Goal: Find specific page/section: Find specific page/section

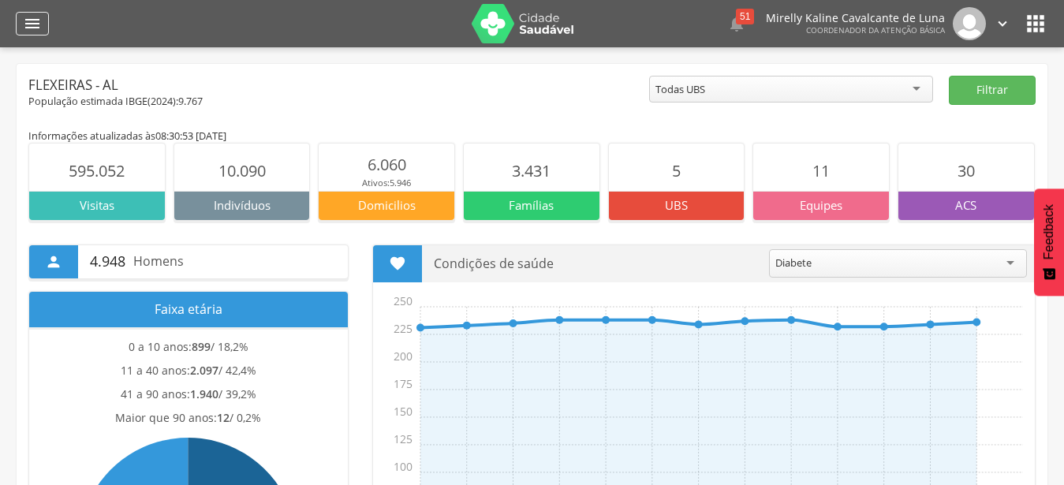
click at [29, 17] on icon "" at bounding box center [32, 23] width 19 height 19
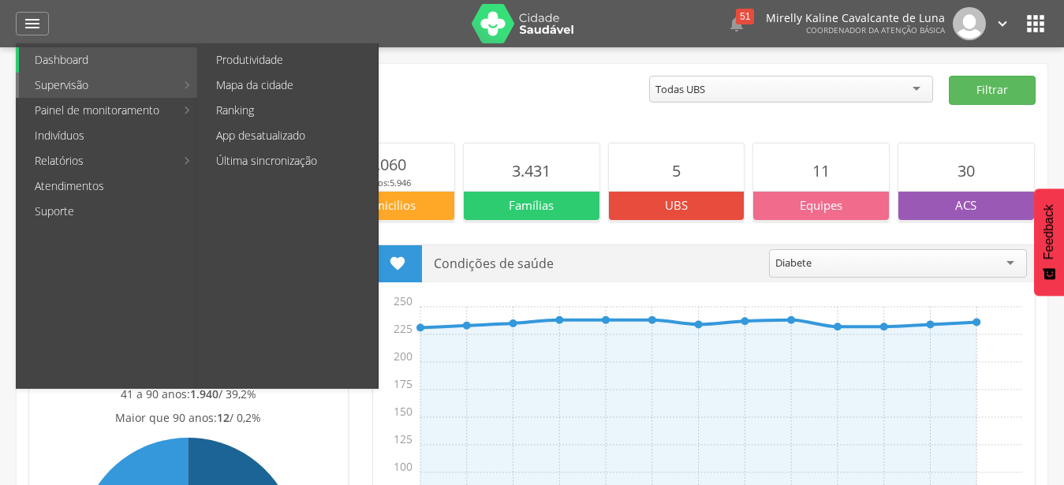
click at [38, 87] on link "Supervisão" at bounding box center [97, 85] width 156 height 25
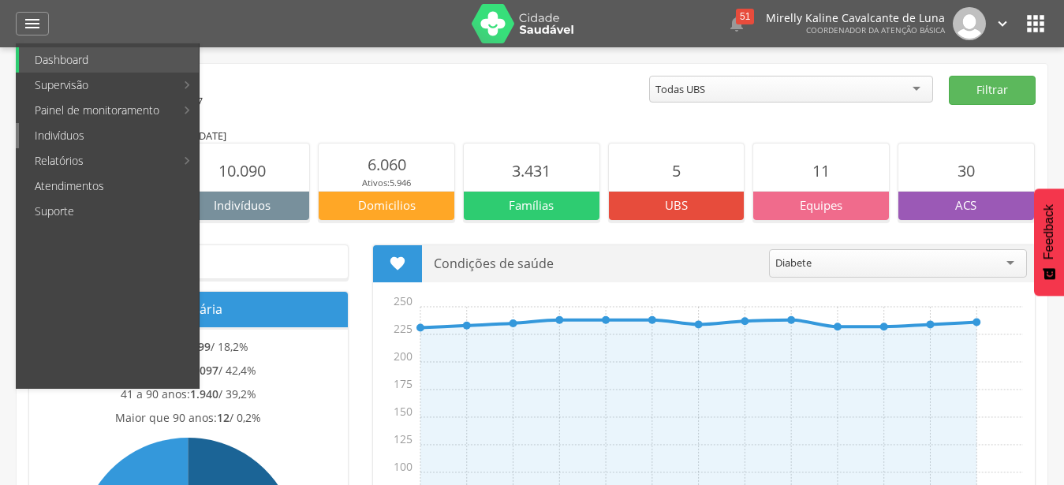
click at [55, 138] on link "Indivíduos" at bounding box center [109, 135] width 180 height 25
click at [0, 0] on img at bounding box center [0, 0] width 0 height 0
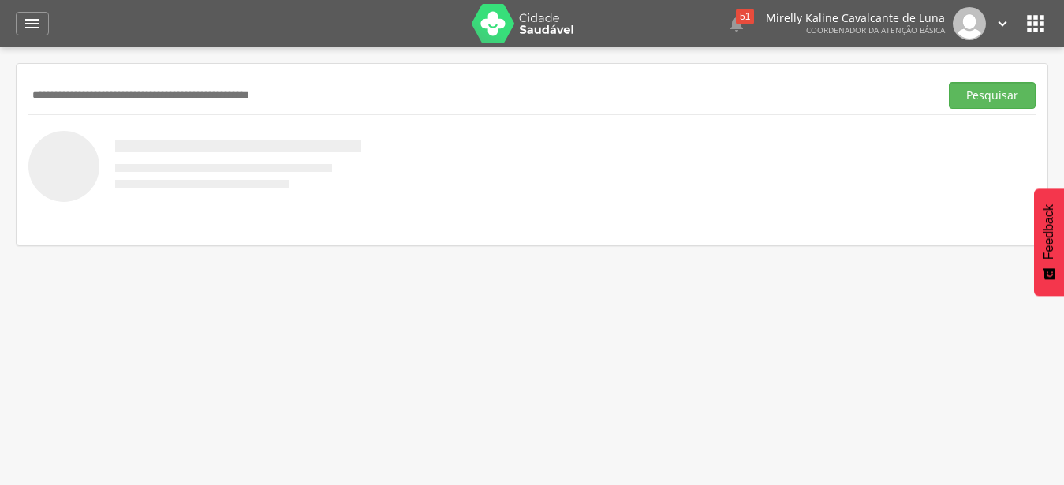
click at [305, 94] on input "text" at bounding box center [480, 95] width 905 height 27
type input "**********"
click at [949, 82] on button "Pesquisar" at bounding box center [992, 95] width 87 height 27
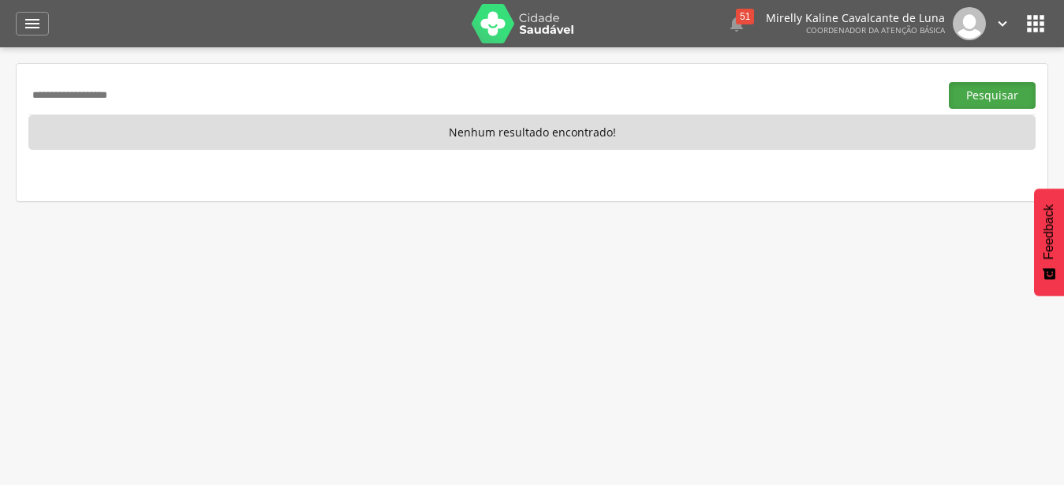
click at [1008, 97] on button "Pesquisar" at bounding box center [992, 95] width 87 height 27
click at [39, 22] on icon "" at bounding box center [32, 23] width 19 height 19
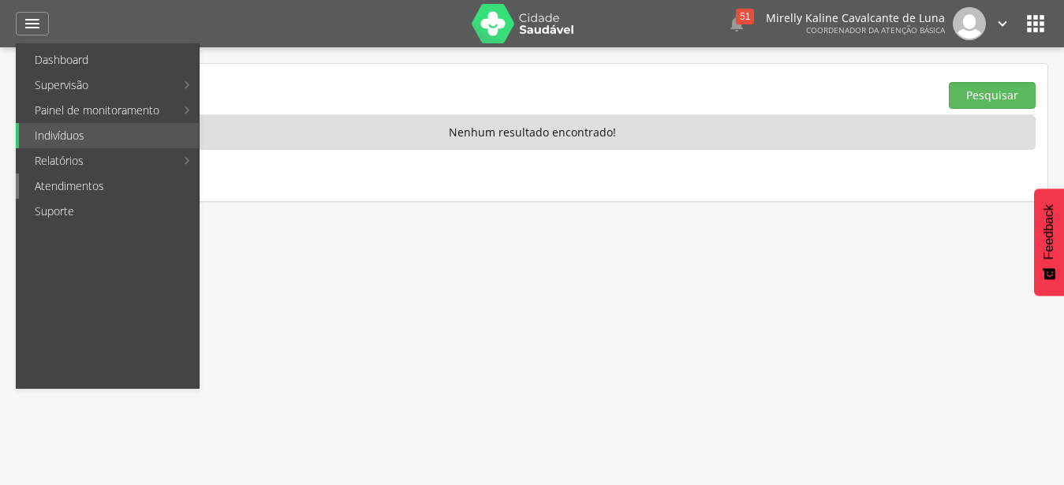
click at [177, 194] on link "Atendimentos" at bounding box center [109, 186] width 180 height 25
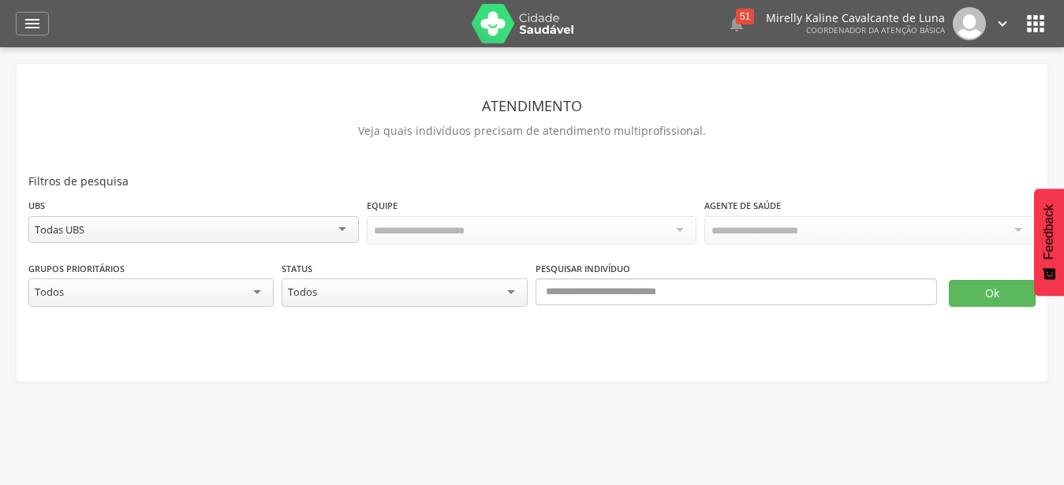
click at [345, 227] on div "Todas UBS" at bounding box center [193, 229] width 331 height 27
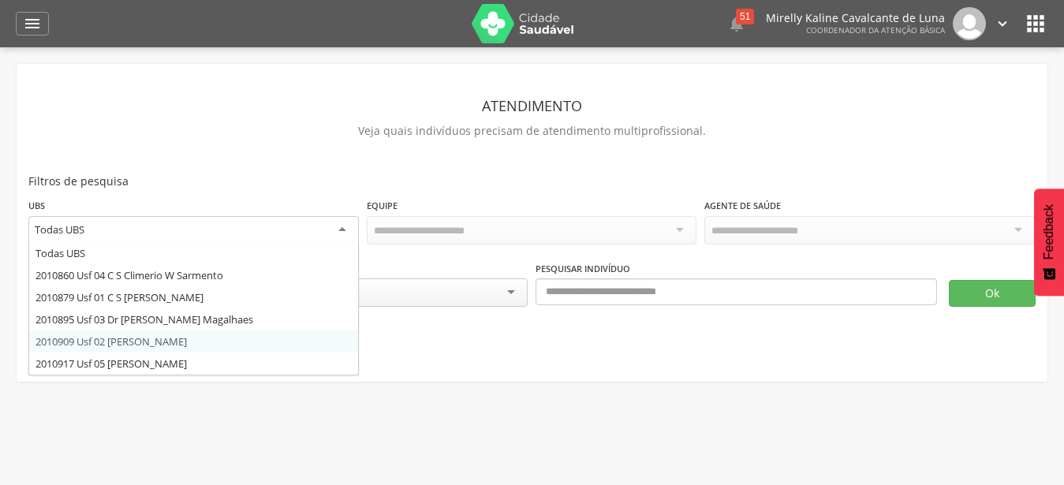
click at [256, 346] on div "Atendimento Veja quais indivíduos precisam de atendimento multiprofissional. Fi…" at bounding box center [531, 231] width 1007 height 278
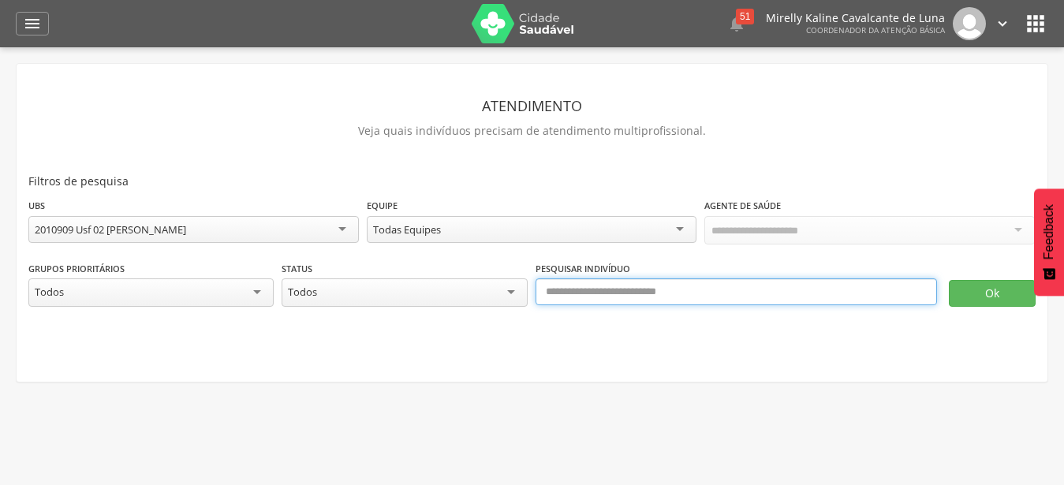
click at [607, 290] on input "text" at bounding box center [737, 291] width 402 height 27
type input "**********"
click at [949, 280] on button "Ok" at bounding box center [992, 293] width 87 height 27
